Goal: Task Accomplishment & Management: Use online tool/utility

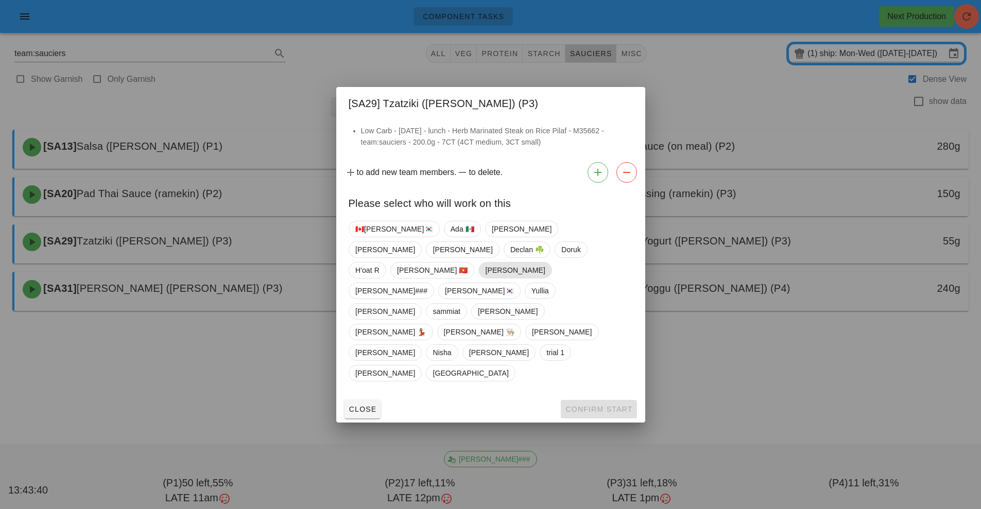
click at [490, 278] on span "[PERSON_NAME]" at bounding box center [515, 270] width 60 height 15
click at [597, 405] on span "Confirm Start" at bounding box center [598, 409] width 67 height 8
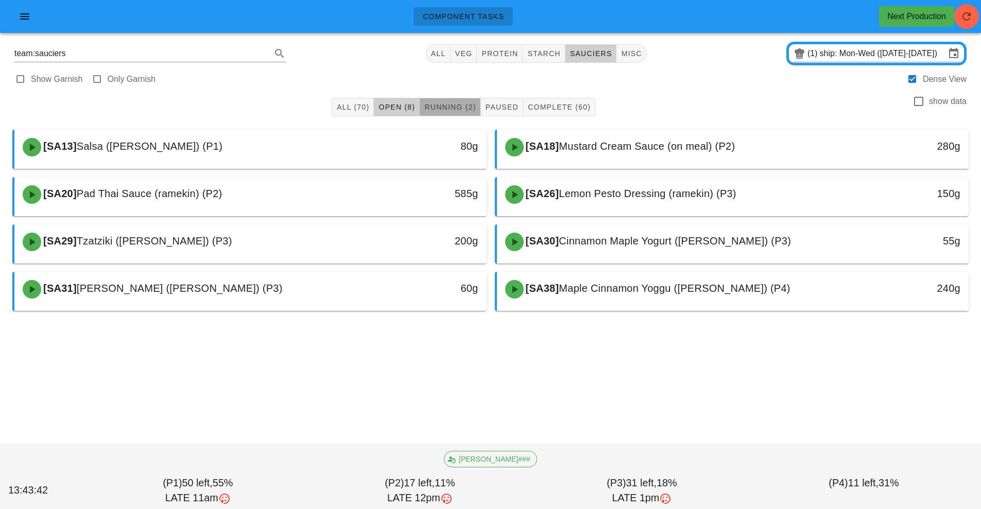
click at [440, 109] on span "Running (2)" at bounding box center [450, 107] width 52 height 8
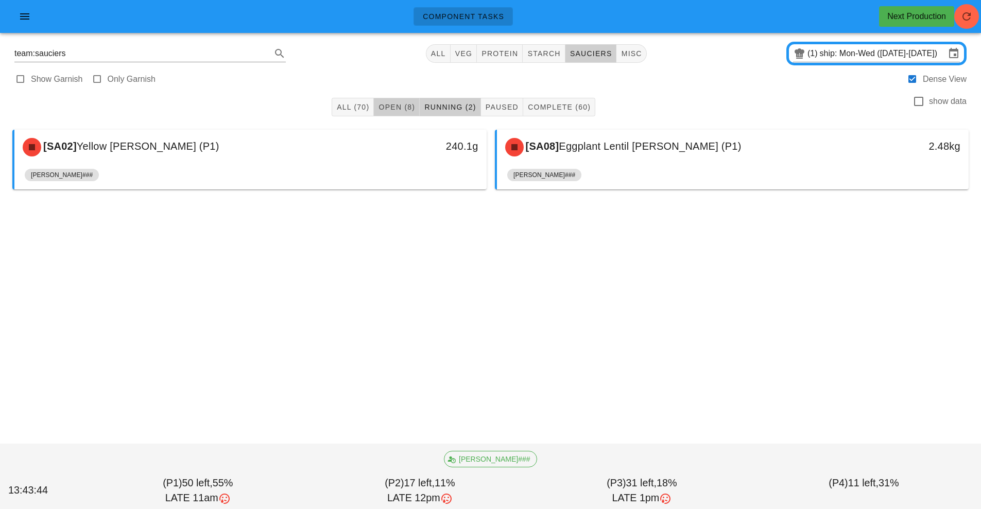
click at [403, 104] on span "Open (8)" at bounding box center [396, 107] width 37 height 8
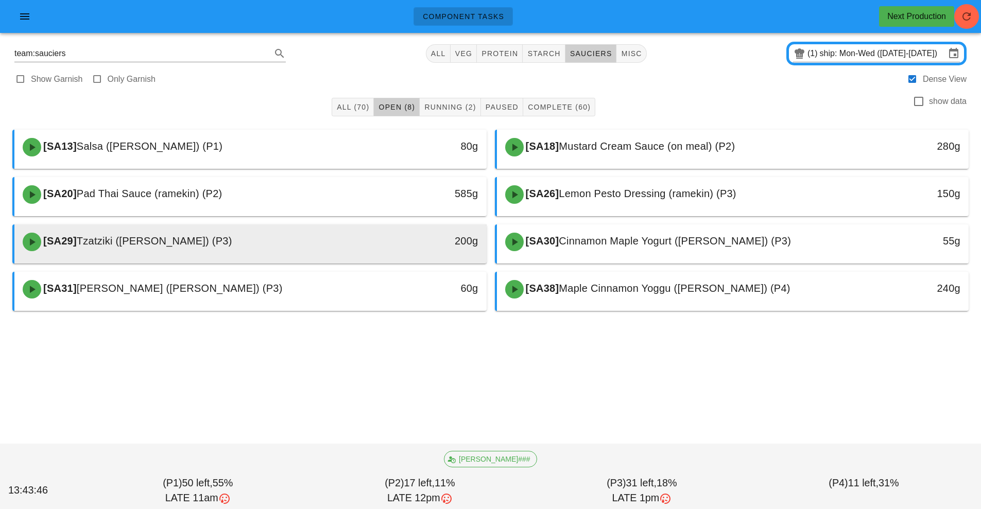
click at [422, 234] on div "200g" at bounding box center [425, 241] width 105 height 16
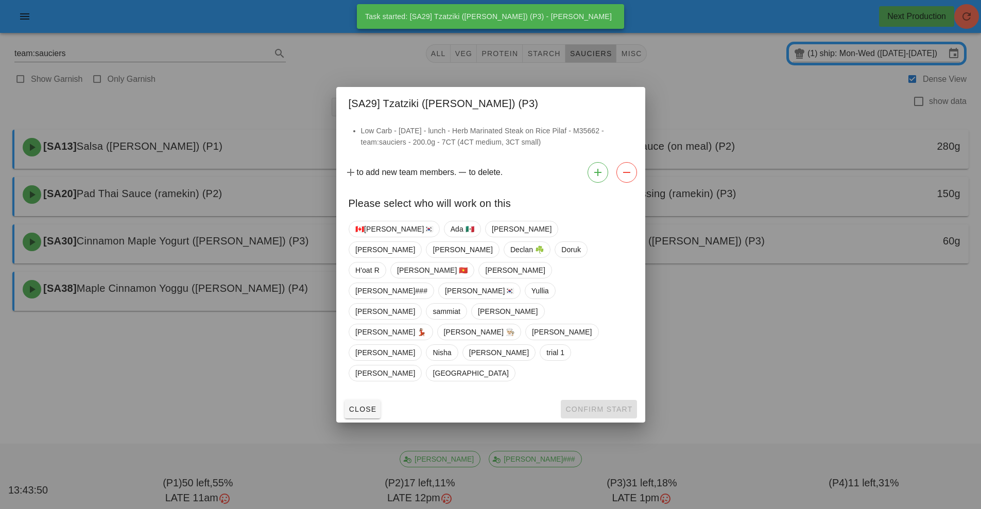
click at [758, 328] on div at bounding box center [490, 254] width 981 height 509
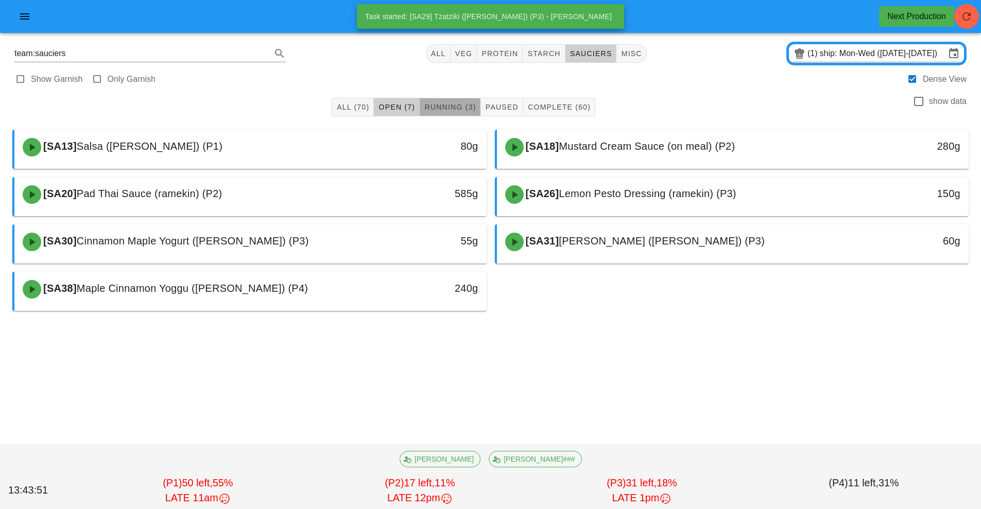
click at [436, 106] on span "Running (3)" at bounding box center [450, 107] width 52 height 8
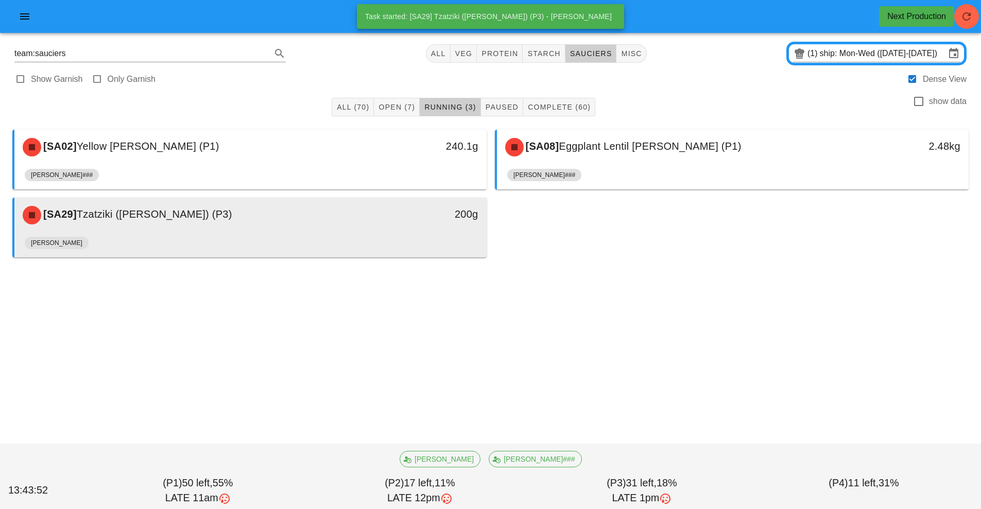
click at [435, 241] on div "[PERSON_NAME]" at bounding box center [251, 245] width 452 height 25
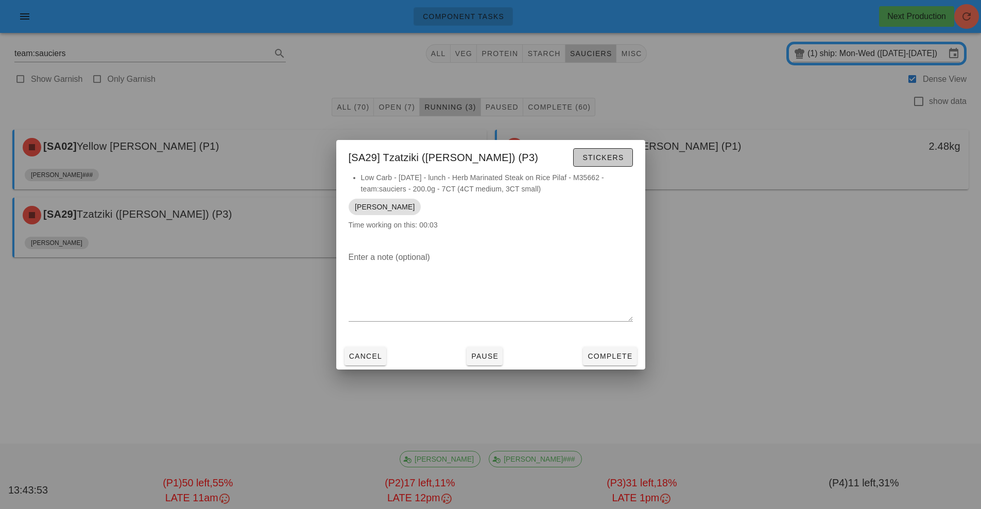
click at [602, 153] on span "Stickers" at bounding box center [603, 157] width 42 height 8
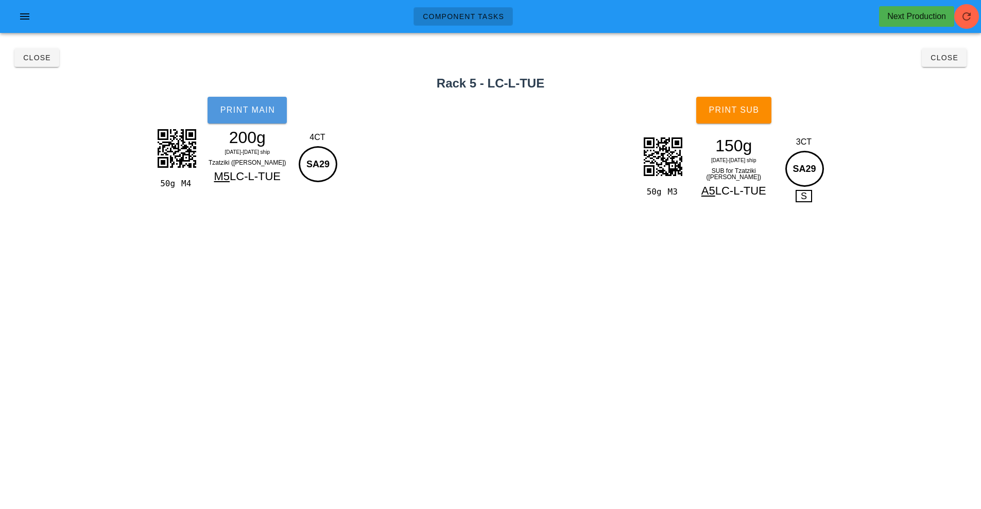
click at [250, 108] on span "Print Main" at bounding box center [247, 110] width 56 height 9
click at [750, 114] on span "Print Sub" at bounding box center [733, 110] width 51 height 9
click at [962, 59] on button "Close" at bounding box center [944, 57] width 45 height 19
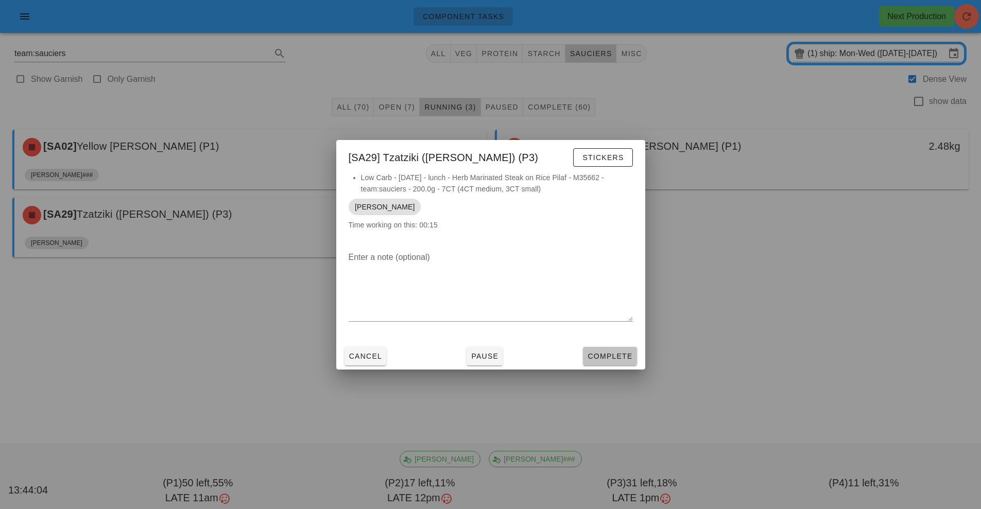
click at [629, 353] on span "Complete" at bounding box center [609, 356] width 45 height 8
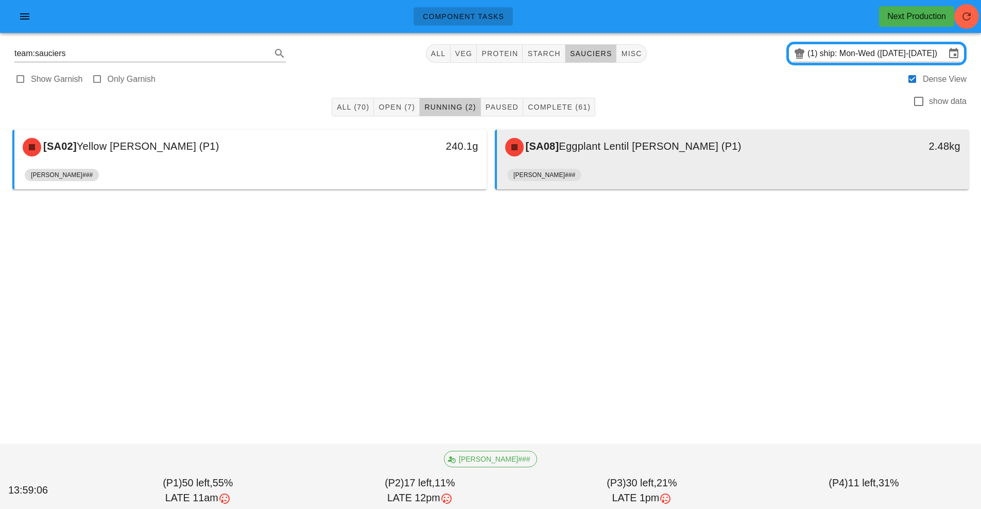
click at [603, 152] on span "Eggplant Lentil [PERSON_NAME] (P1)" at bounding box center [650, 146] width 182 height 11
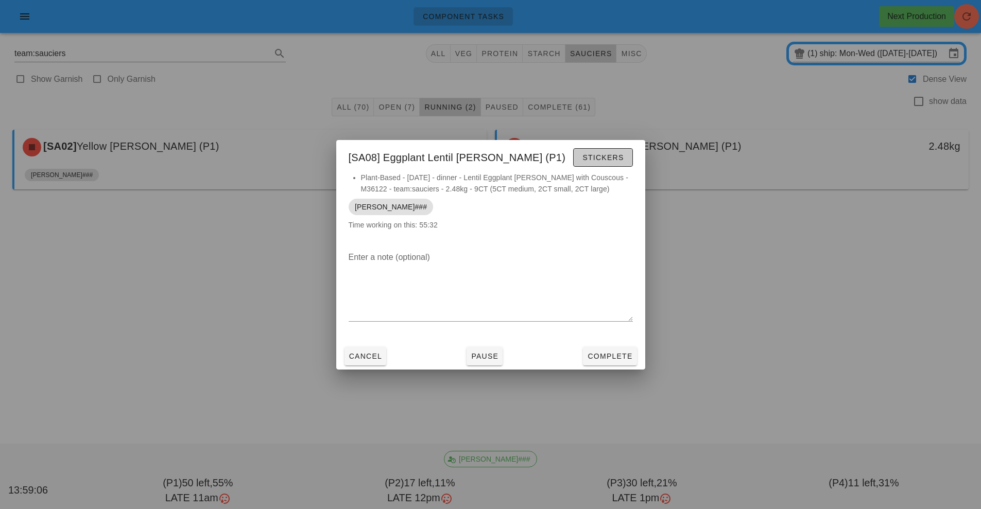
click at [609, 160] on span "Stickers" at bounding box center [603, 157] width 42 height 8
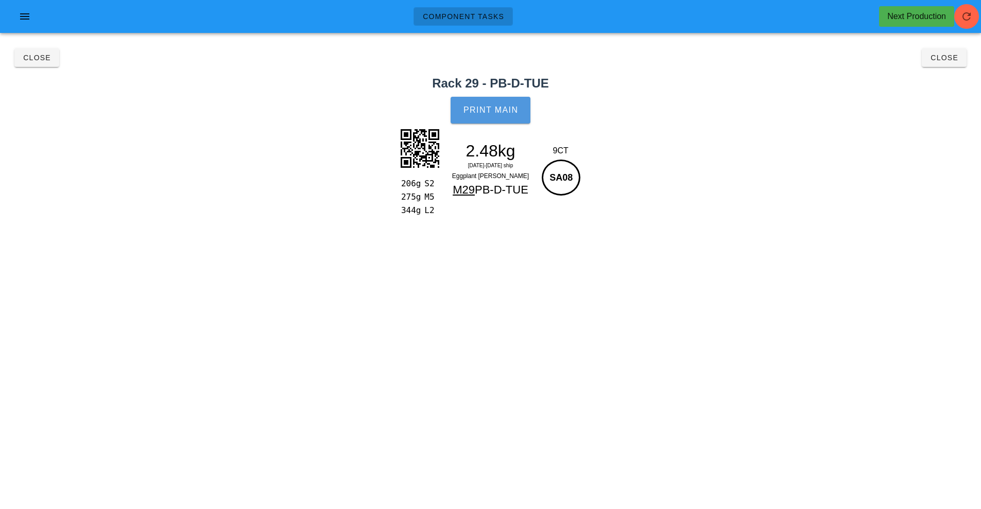
click at [499, 110] on span "Print Main" at bounding box center [491, 110] width 56 height 9
click at [42, 58] on span "Close" at bounding box center [37, 58] width 28 height 8
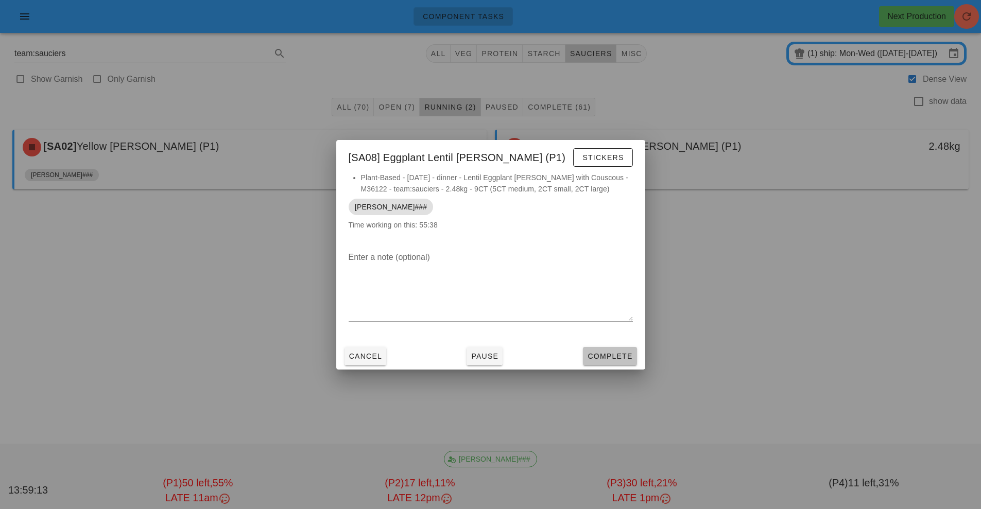
click at [619, 356] on span "Complete" at bounding box center [609, 356] width 45 height 8
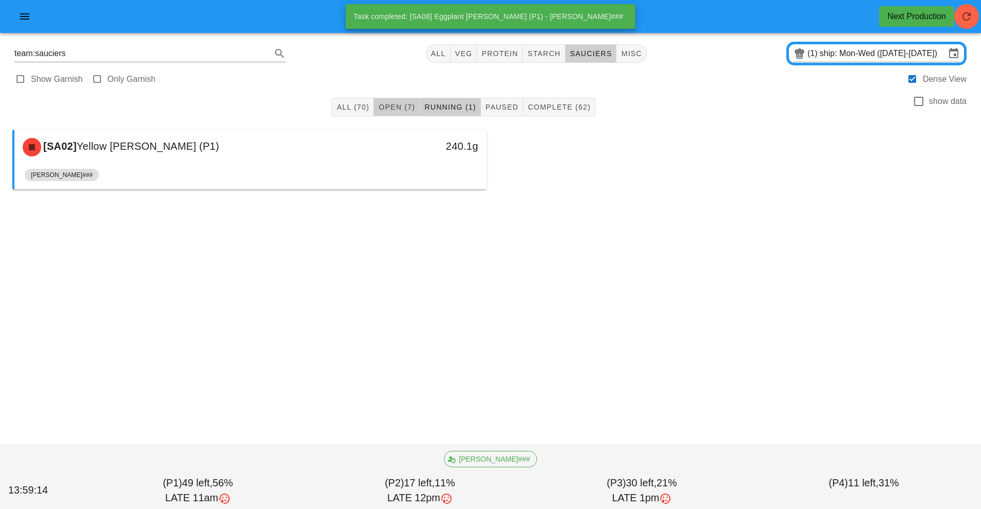
click at [397, 101] on button "Open (7)" at bounding box center [397, 107] width 46 height 19
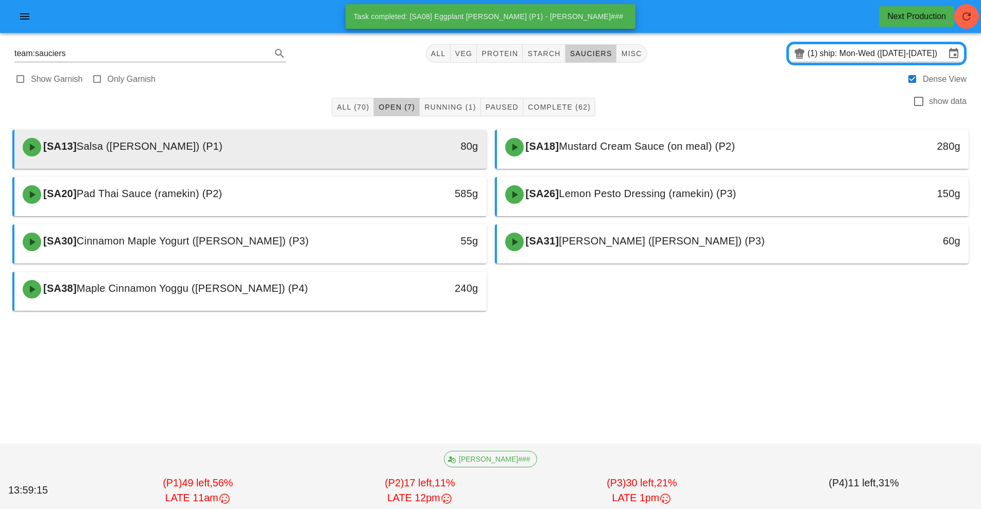
click at [317, 149] on div "[SA13] [PERSON_NAME] ([PERSON_NAME]) (P1)" at bounding box center [191, 147] width 351 height 31
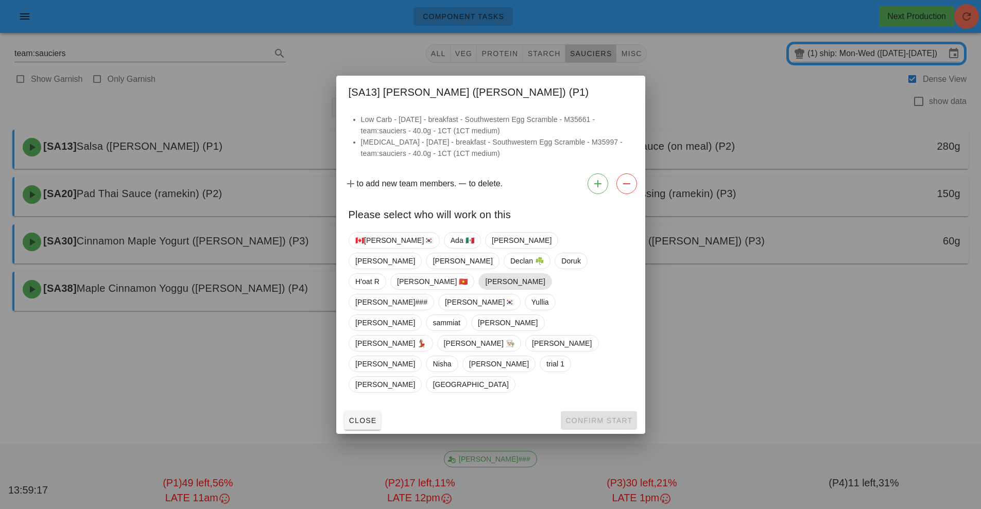
click at [491, 289] on span "[PERSON_NAME]" at bounding box center [515, 281] width 60 height 15
click at [606, 417] on span "Confirm Start" at bounding box center [598, 421] width 67 height 8
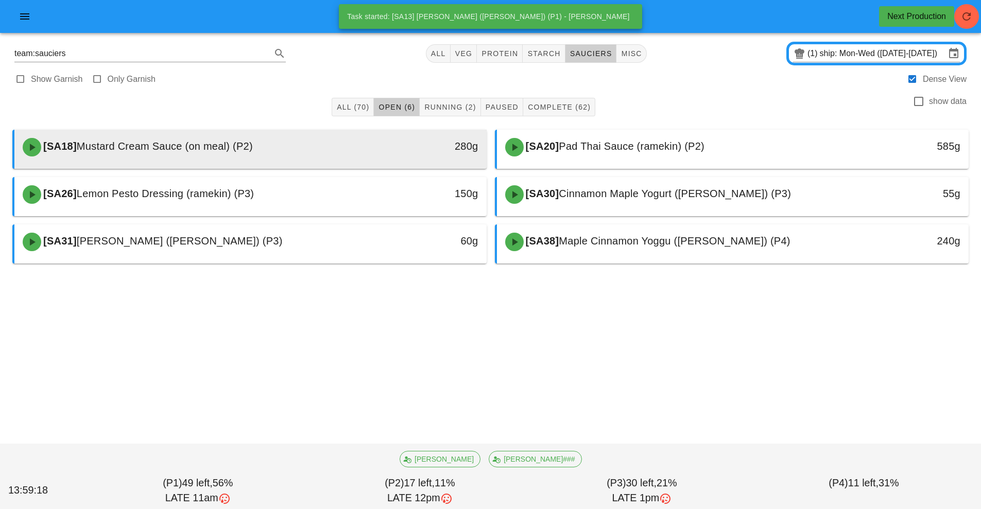
click at [324, 147] on div "[SA18] Mustard Cream Sauce (on meal) (P2)" at bounding box center [191, 147] width 351 height 31
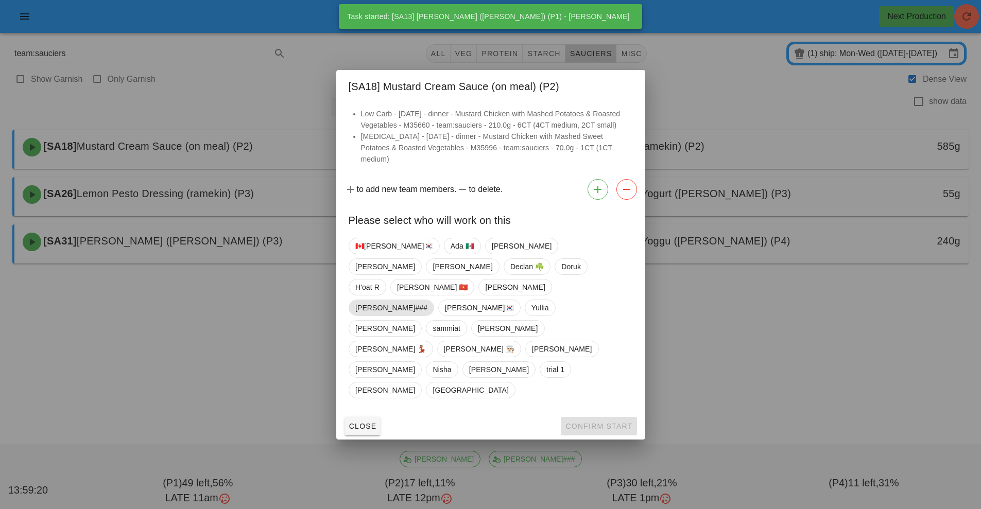
click at [428, 305] on span "[PERSON_NAME]###" at bounding box center [391, 307] width 72 height 15
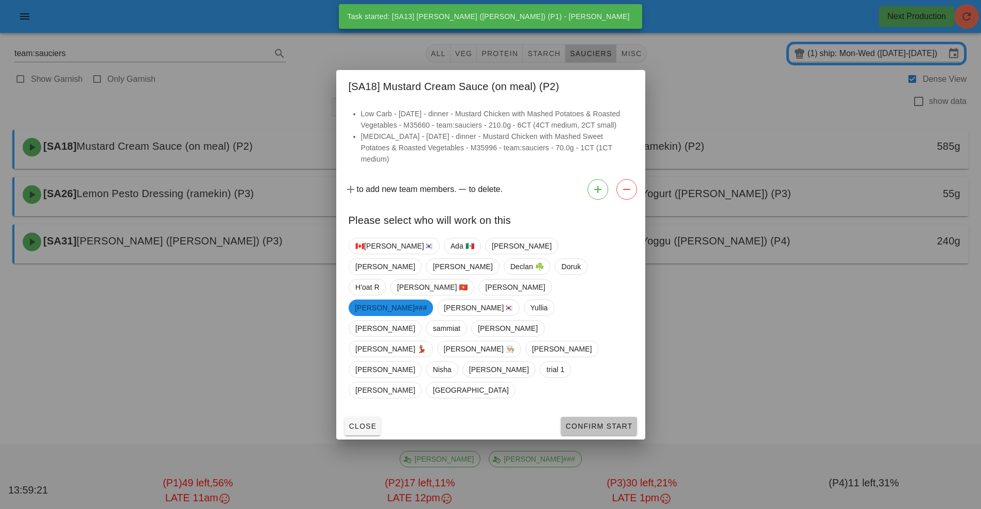
click at [606, 422] on span "Confirm Start" at bounding box center [598, 426] width 67 height 8
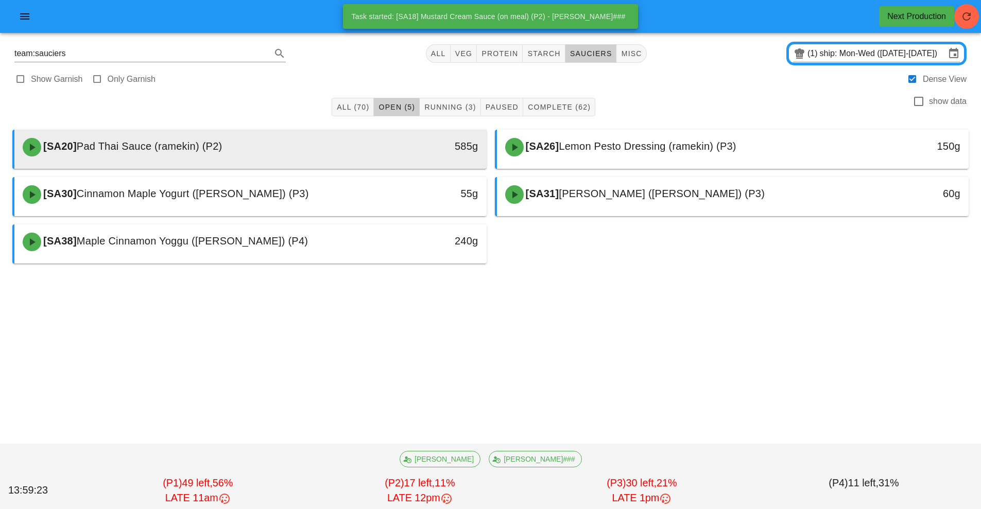
click at [344, 155] on div "[SA20] Pad Thai Sauce (ramekin) (P2)" at bounding box center [191, 147] width 351 height 31
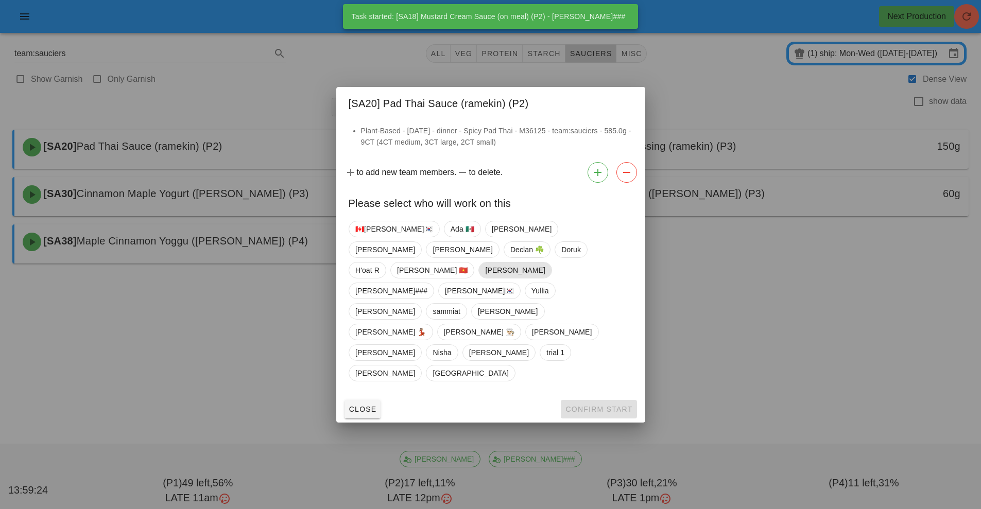
click at [494, 278] on span "[PERSON_NAME]" at bounding box center [515, 270] width 60 height 15
click at [601, 405] on span "Confirm Start" at bounding box center [598, 409] width 67 height 8
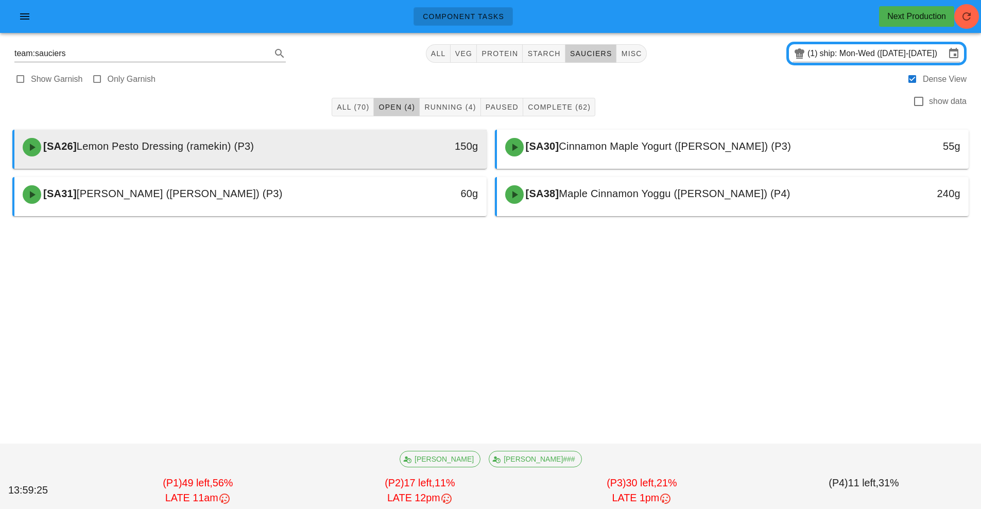
click at [364, 152] on div "[SA26] Lemon Pesto Dressing (ramekin) (P3)" at bounding box center [191, 147] width 351 height 31
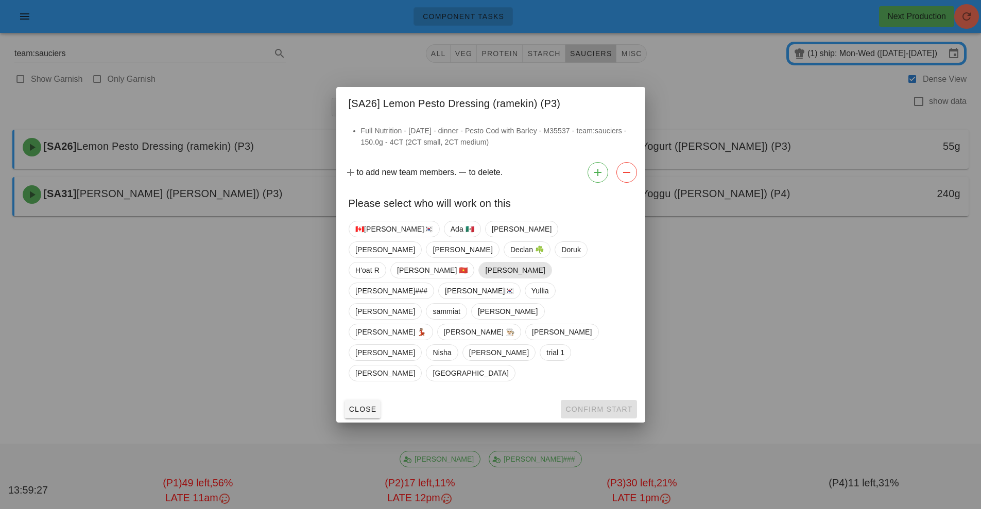
click at [493, 278] on span "[PERSON_NAME]" at bounding box center [515, 270] width 60 height 15
click at [607, 405] on span "Confirm Start" at bounding box center [598, 409] width 67 height 8
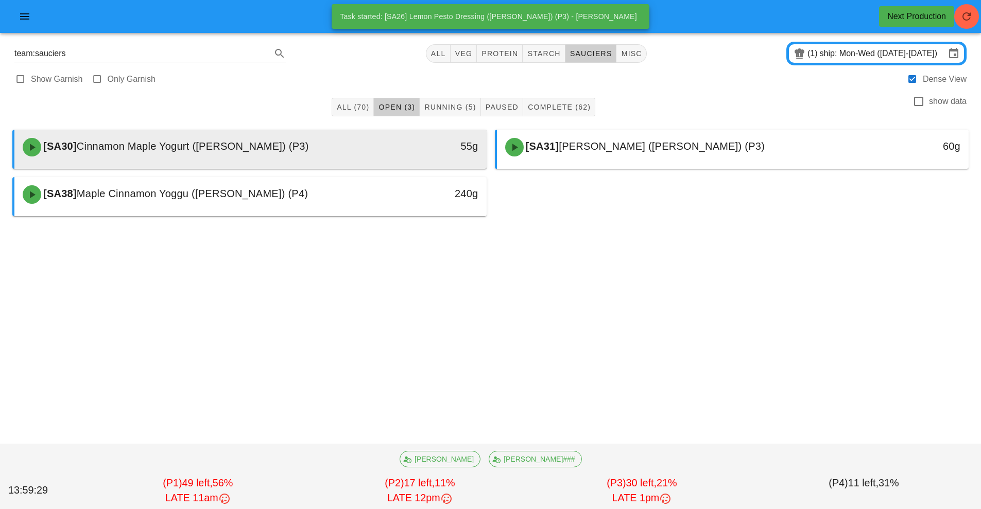
click at [343, 151] on div "[SA30] Cinnamon Maple Yogurt (ramekin) (P3)" at bounding box center [191, 147] width 351 height 31
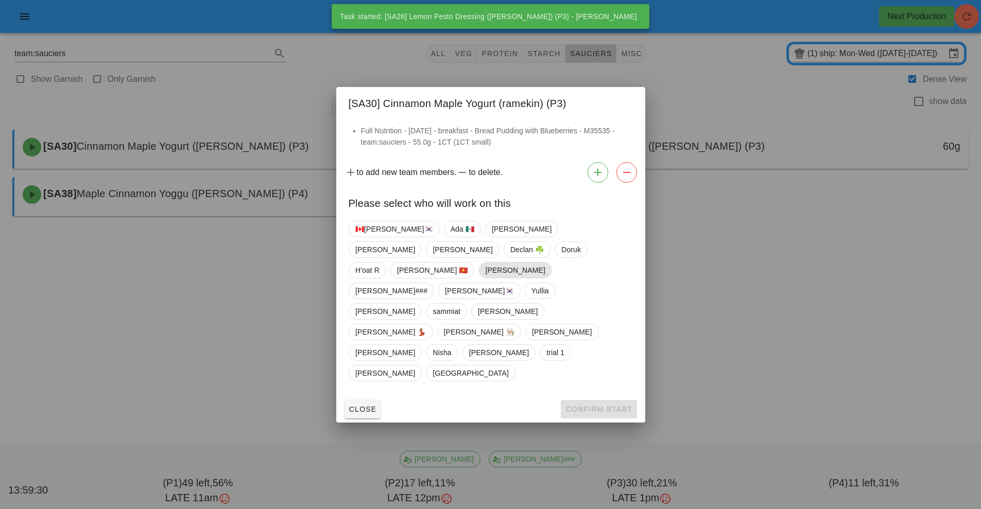
click at [489, 278] on span "[PERSON_NAME]" at bounding box center [515, 270] width 60 height 15
click at [605, 405] on span "Confirm Start" at bounding box center [598, 409] width 67 height 8
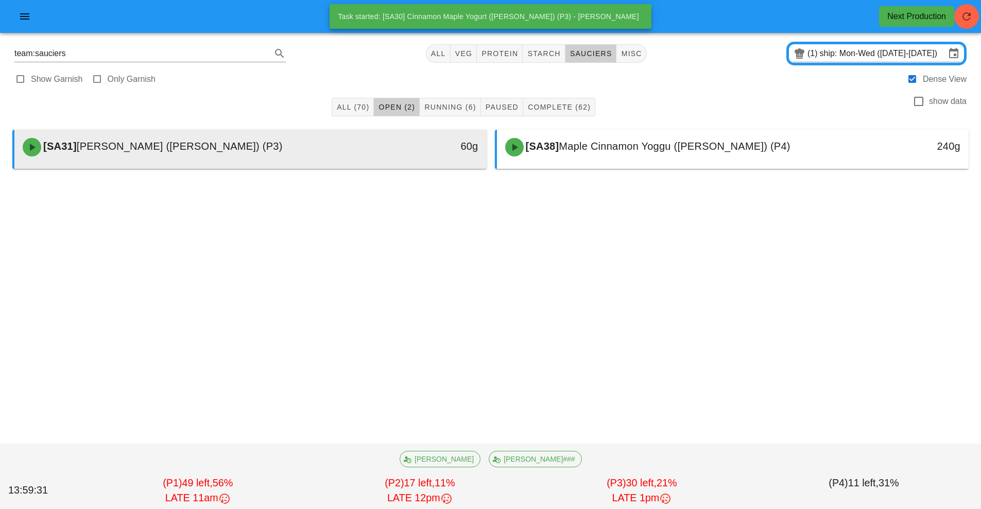
click at [360, 151] on div "[SA31] [PERSON_NAME] (ramekin) (P3)" at bounding box center [191, 147] width 351 height 31
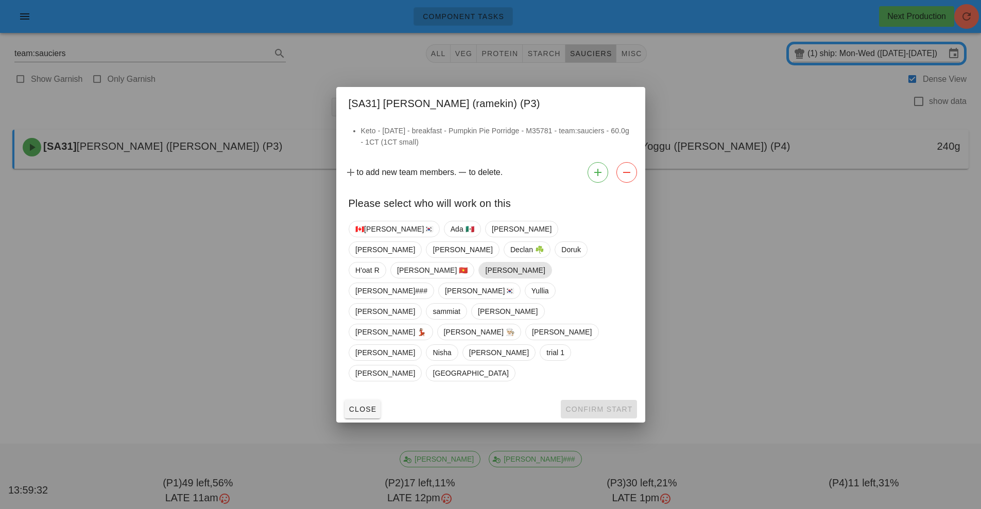
click at [491, 278] on span "[PERSON_NAME]" at bounding box center [515, 270] width 60 height 15
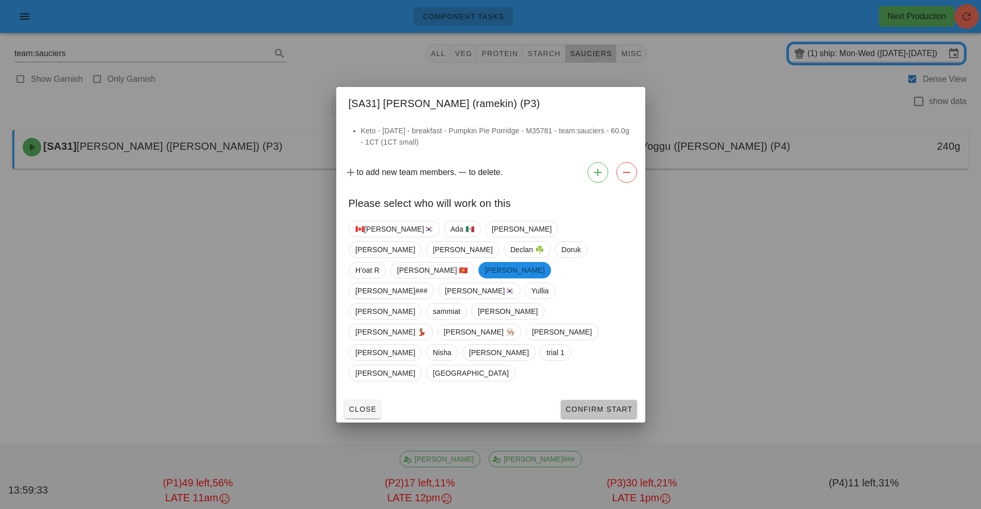
click at [610, 405] on span "Confirm Start" at bounding box center [598, 409] width 67 height 8
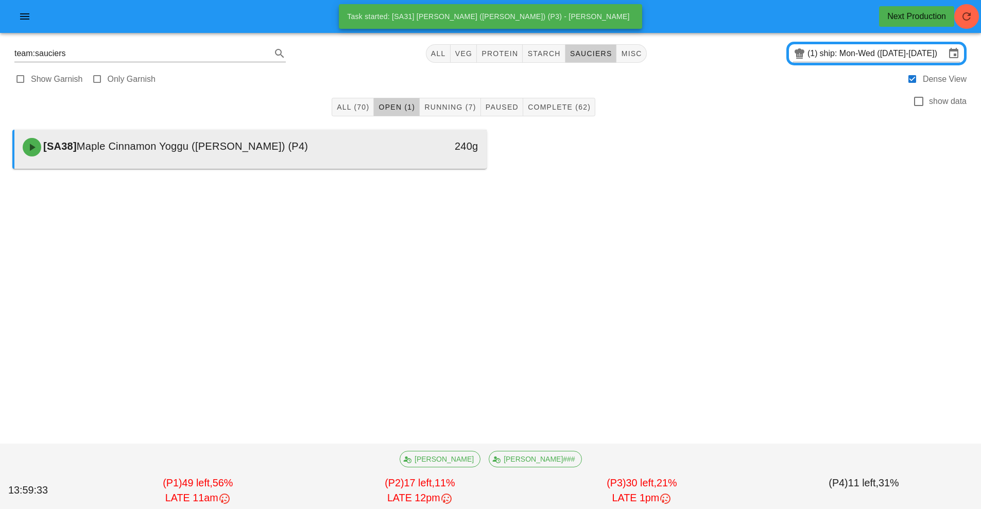
click at [365, 153] on div "[SA38] Maple Cinnamon Yoggu (ramekin) (P4)" at bounding box center [191, 147] width 351 height 31
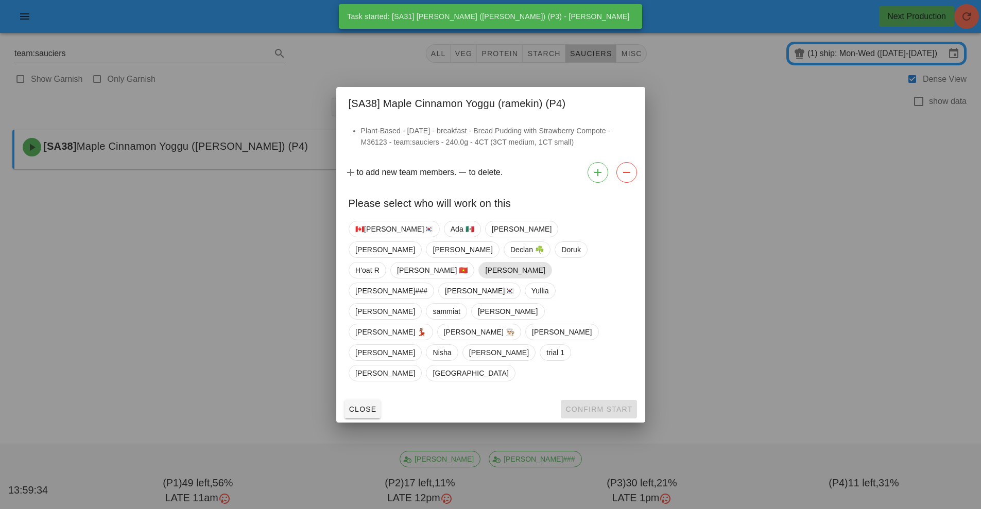
click at [493, 278] on span "[PERSON_NAME]" at bounding box center [515, 270] width 60 height 15
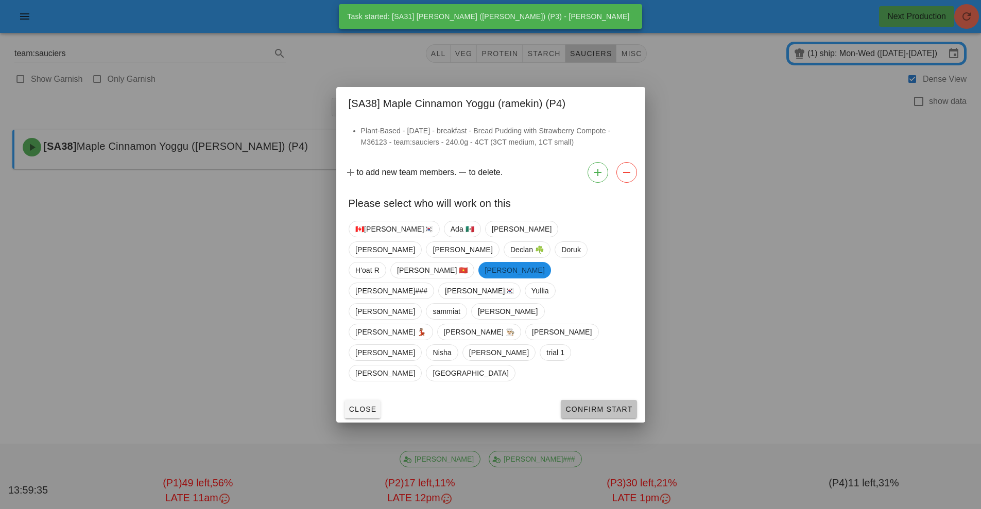
click at [604, 405] on span "Confirm Start" at bounding box center [598, 409] width 67 height 8
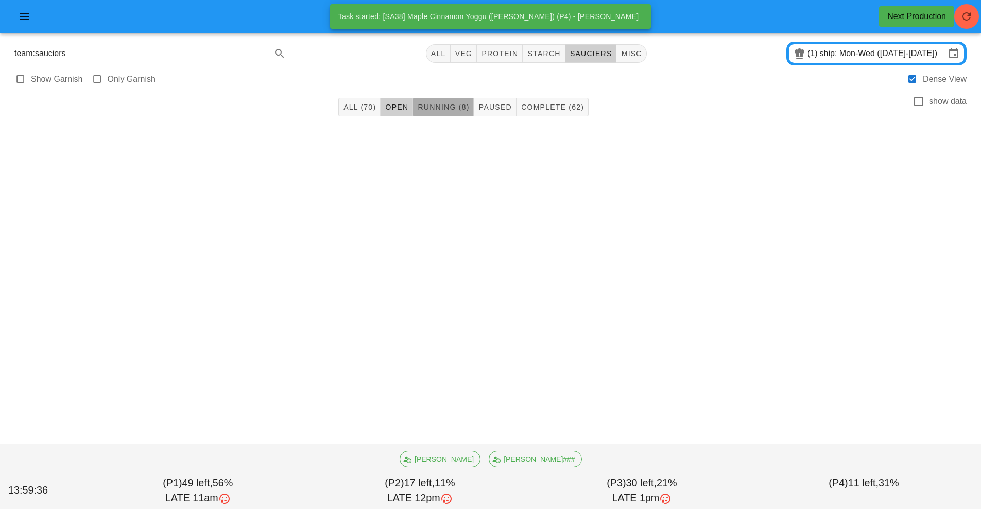
click at [459, 107] on span "Running (8)" at bounding box center [443, 107] width 52 height 8
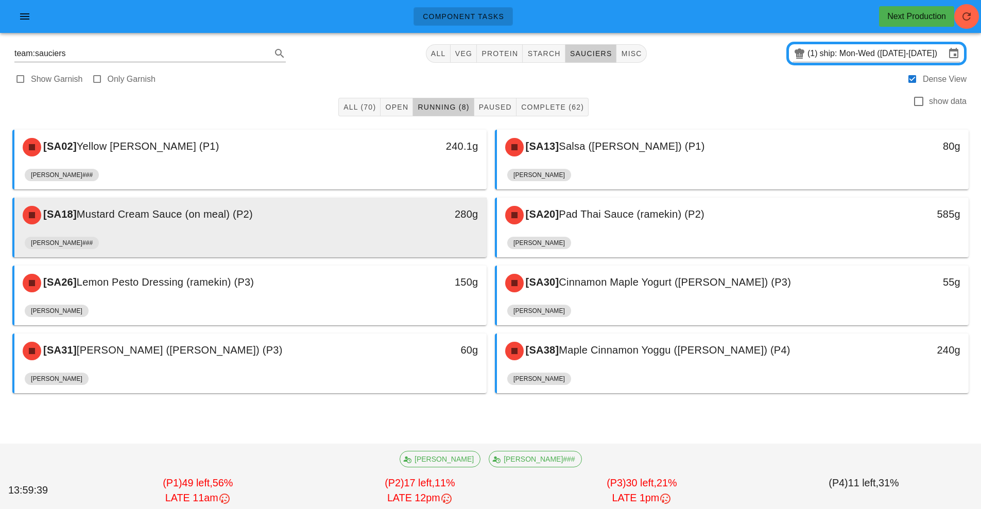
click at [272, 231] on div "[SA18] Mustard Cream Sauce (on meal) (P2) 280g" at bounding box center [250, 215] width 472 height 35
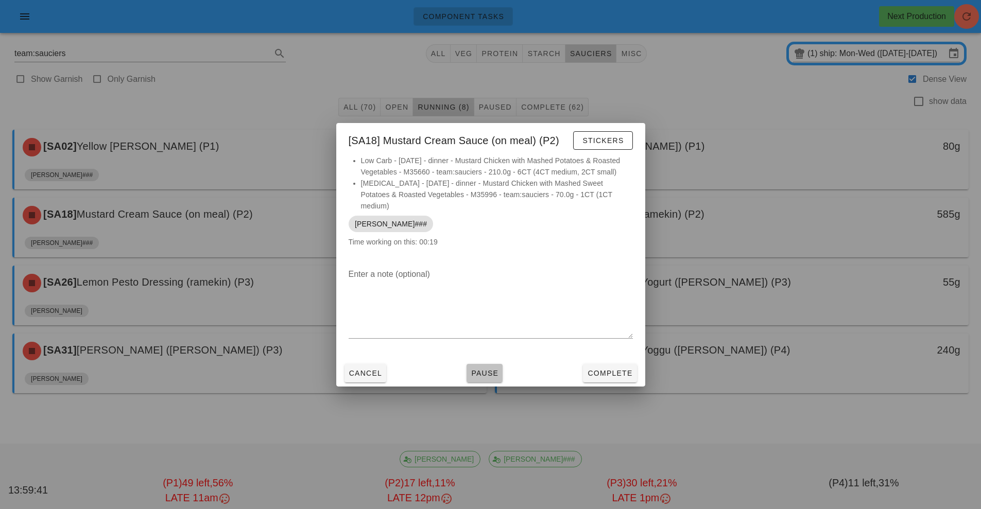
click at [476, 369] on span "Pause" at bounding box center [485, 373] width 28 height 8
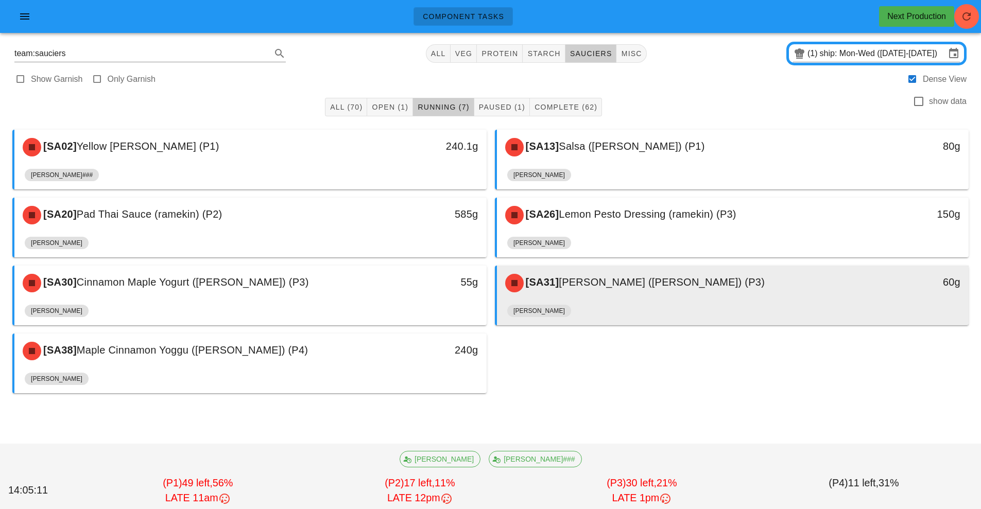
click at [698, 293] on div "[SA31] [PERSON_NAME] (ramekin) (P3)" at bounding box center [674, 283] width 351 height 31
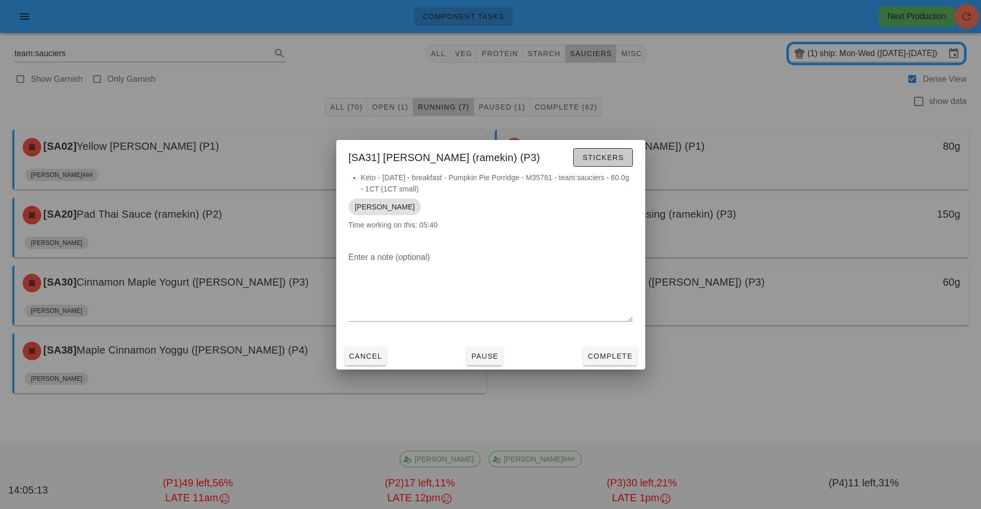
click at [601, 158] on span "Stickers" at bounding box center [603, 157] width 42 height 8
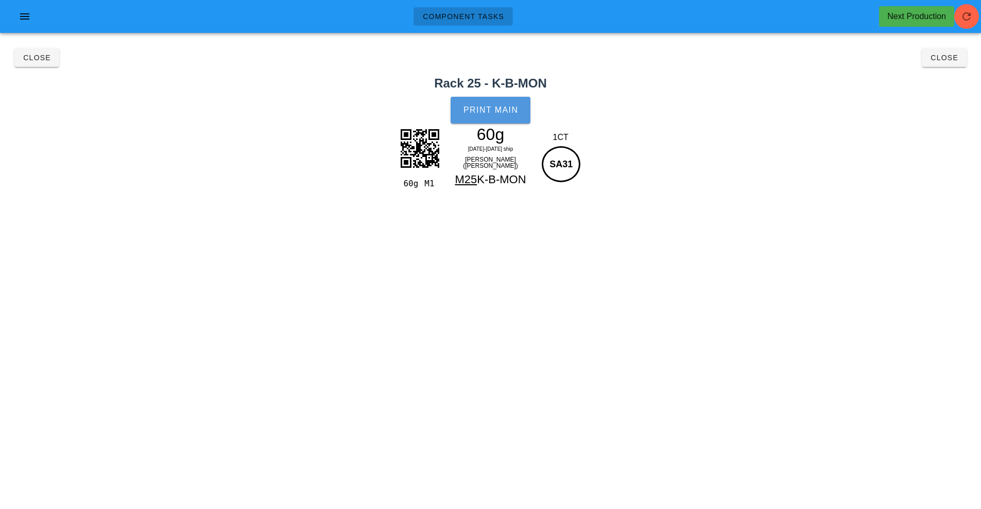
click at [493, 110] on span "Print Main" at bounding box center [491, 110] width 56 height 9
click at [957, 39] on div "Component Tasks Next Production" at bounding box center [490, 20] width 981 height 41
click at [938, 60] on span "Close" at bounding box center [944, 58] width 28 height 8
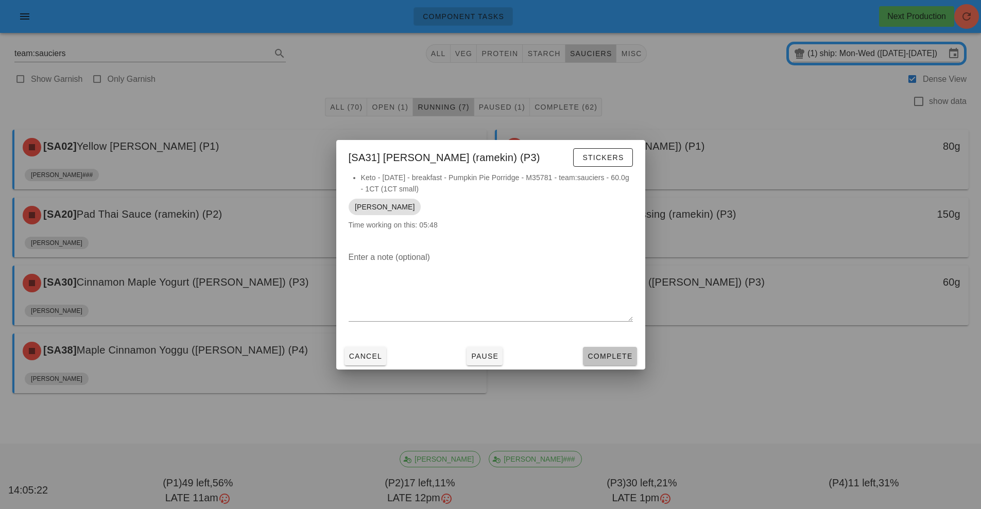
click at [616, 352] on span "Complete" at bounding box center [609, 356] width 45 height 8
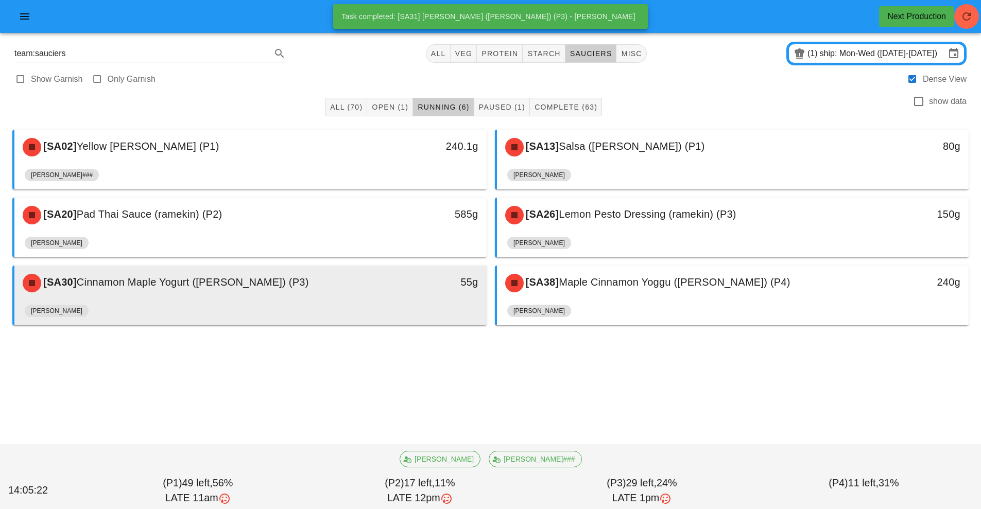
click at [356, 295] on div "[SA30] Cinnamon Maple Yogurt (ramekin) (P3)" at bounding box center [191, 283] width 351 height 31
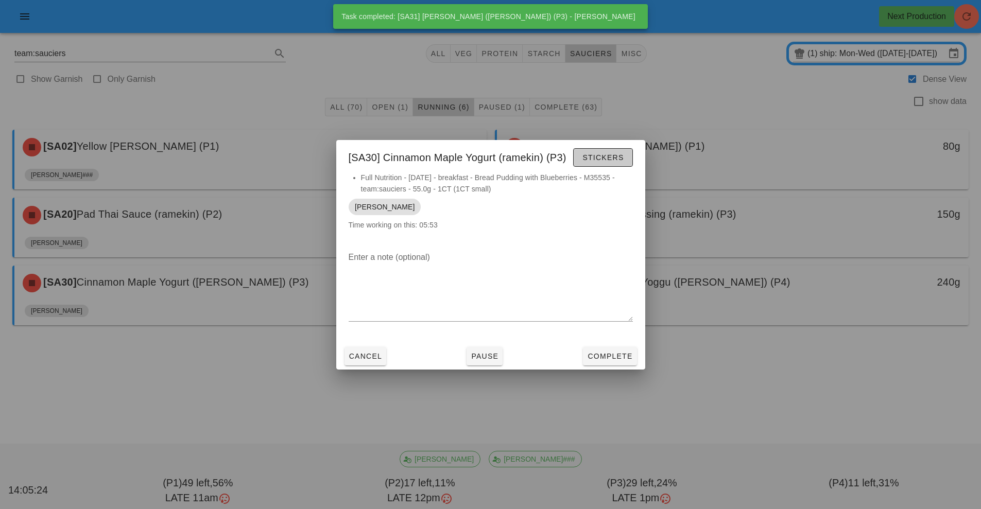
click at [625, 151] on button "Stickers" at bounding box center [602, 157] width 59 height 19
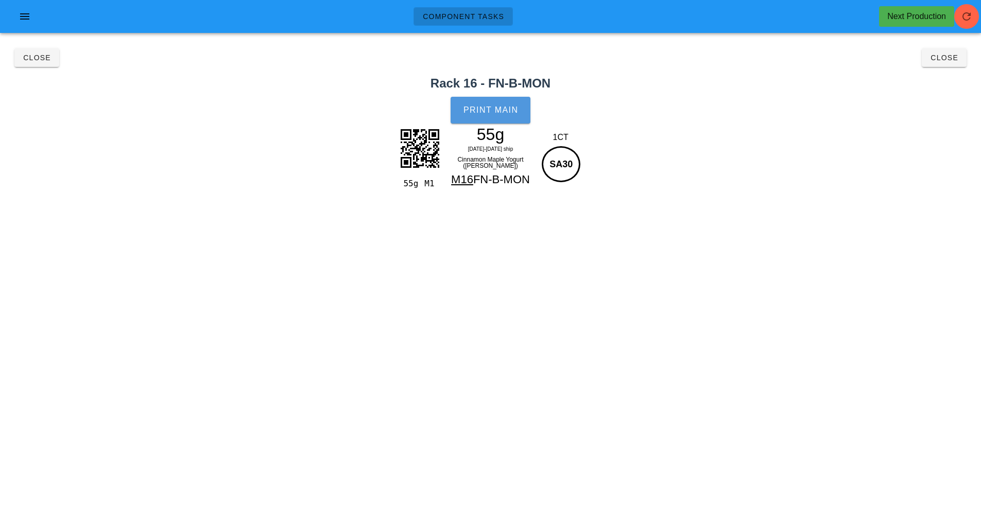
click at [506, 114] on span "Print Main" at bounding box center [491, 110] width 56 height 9
click at [953, 60] on span "Close" at bounding box center [944, 58] width 28 height 8
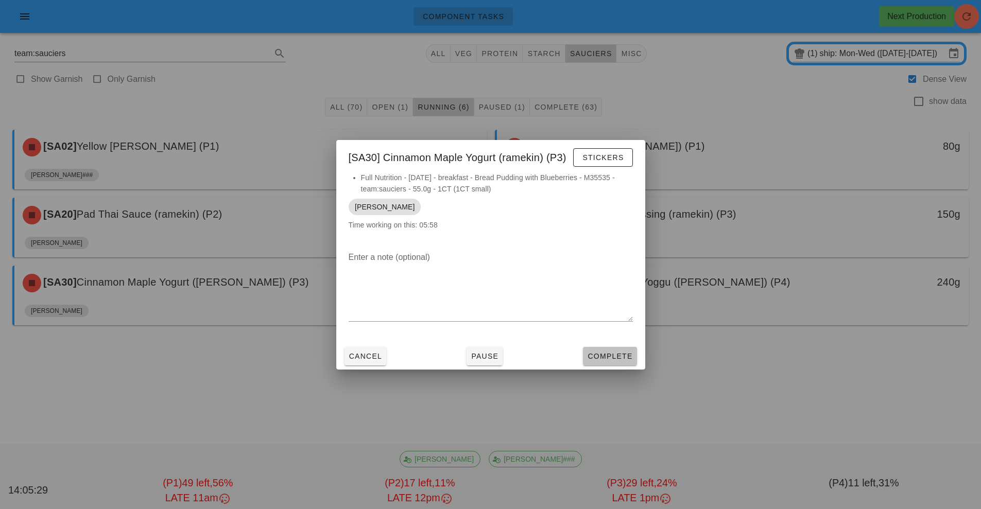
click at [620, 365] on button "Complete" at bounding box center [610, 356] width 54 height 19
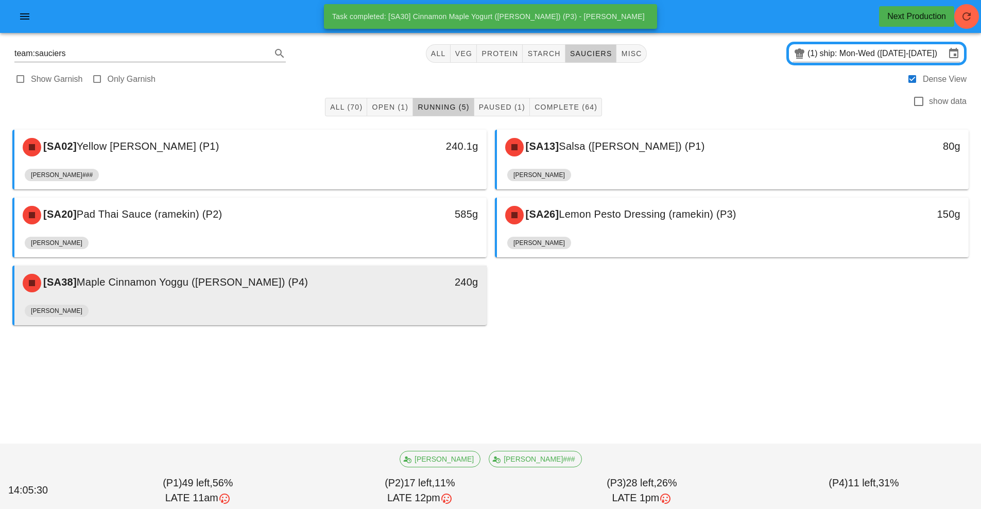
click at [433, 289] on div "240g" at bounding box center [425, 282] width 105 height 16
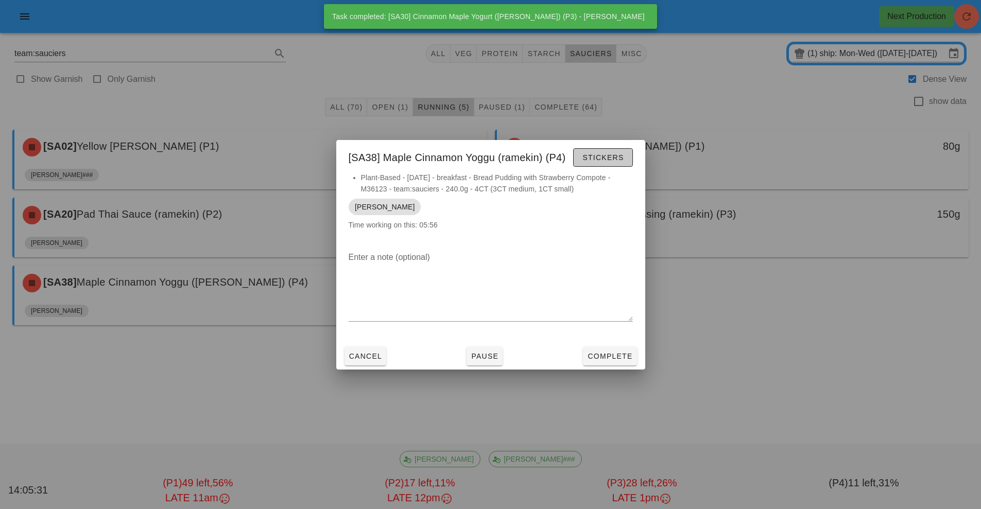
click at [619, 163] on button "Stickers" at bounding box center [602, 157] width 59 height 19
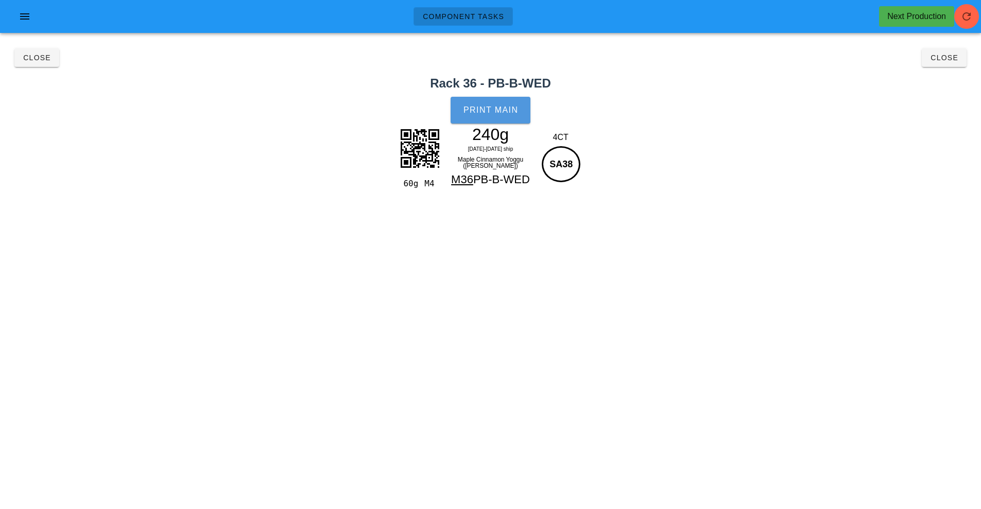
click at [499, 117] on button "Print Main" at bounding box center [490, 110] width 79 height 27
click at [954, 61] on span "Close" at bounding box center [944, 58] width 28 height 8
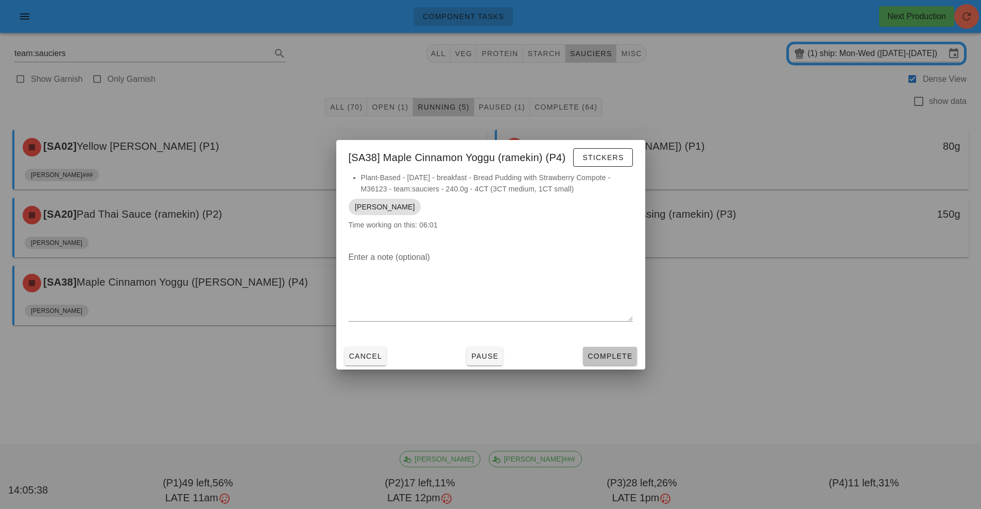
click at [610, 358] on span "Complete" at bounding box center [609, 356] width 45 height 8
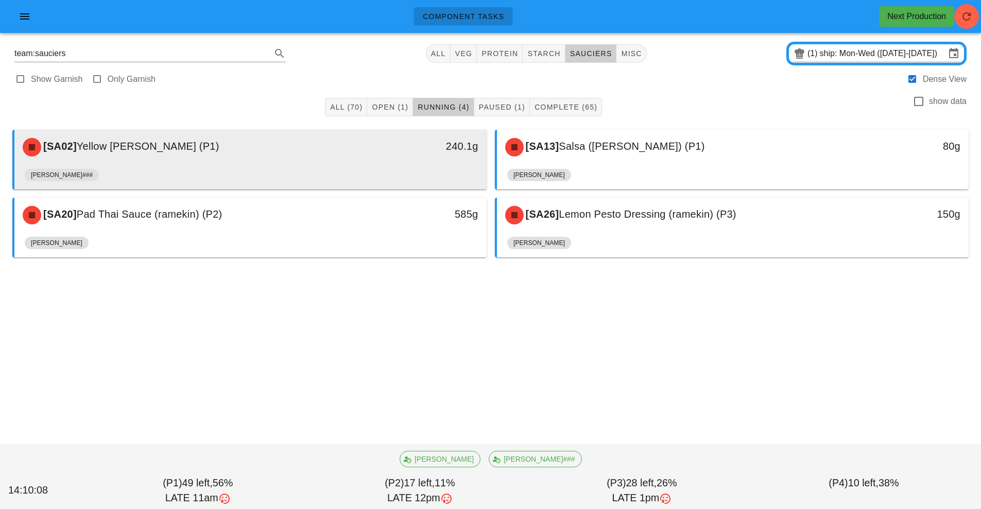
click at [346, 154] on div "[SA02] Yellow [PERSON_NAME] (P1)" at bounding box center [191, 147] width 351 height 31
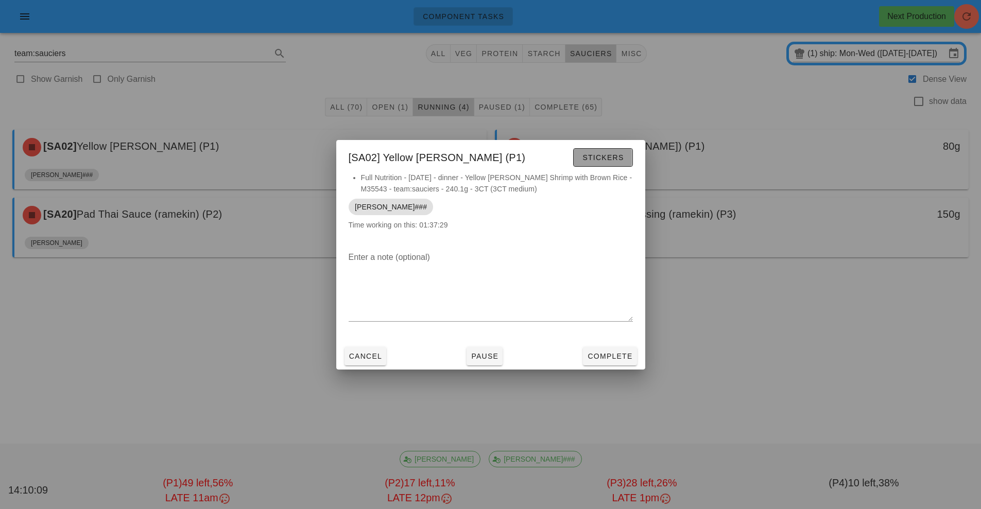
click at [609, 155] on span "Stickers" at bounding box center [603, 157] width 42 height 8
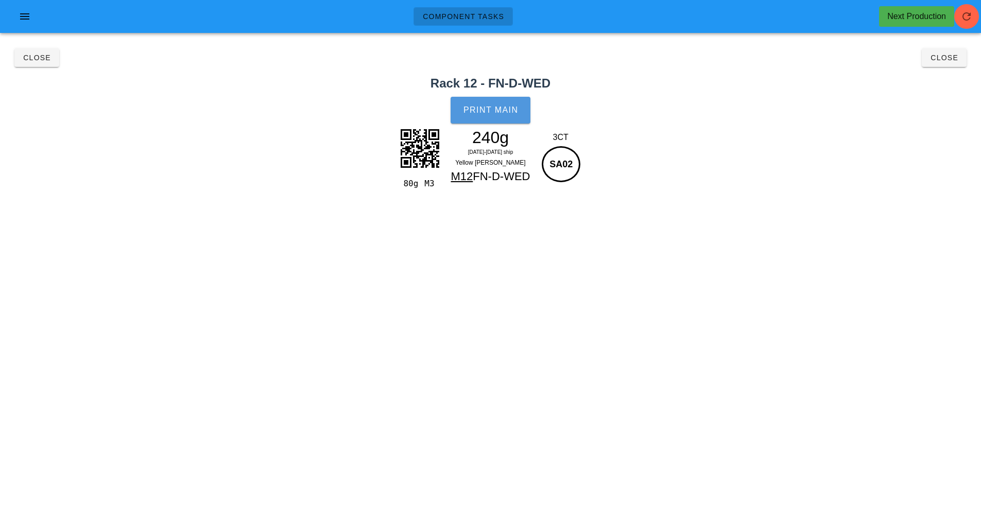
click at [497, 121] on button "Print Main" at bounding box center [490, 110] width 79 height 27
click at [30, 55] on span "Close" at bounding box center [37, 58] width 28 height 8
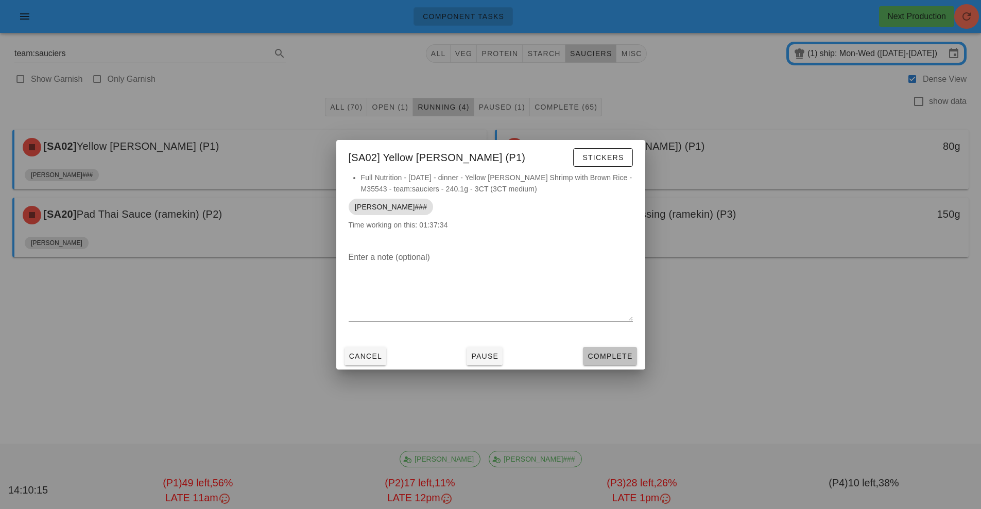
click at [623, 356] on span "Complete" at bounding box center [609, 356] width 45 height 8
